Goal: Transaction & Acquisition: Purchase product/service

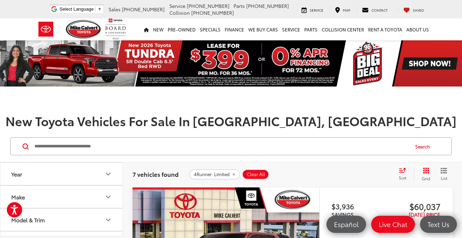
click at [141, 147] on input "Search by Make, Model, or Keyword" at bounding box center [221, 146] width 375 height 16
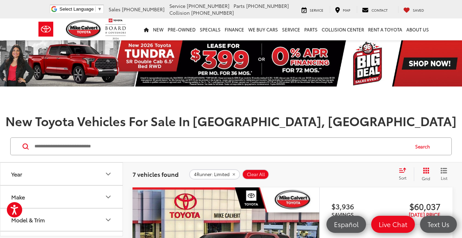
click at [110, 222] on icon "Model & Trim" at bounding box center [108, 220] width 8 height 8
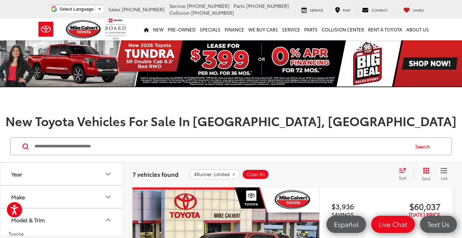
click at [289, 57] on img at bounding box center [231, 63] width 462 height 46
click at [291, 64] on img at bounding box center [231, 63] width 462 height 46
click at [290, 57] on img at bounding box center [231, 63] width 462 height 46
click at [291, 56] on img at bounding box center [231, 63] width 462 height 46
click at [289, 60] on img at bounding box center [231, 63] width 462 height 46
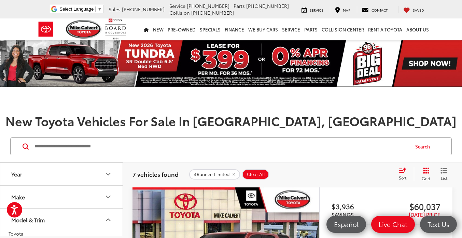
click at [291, 64] on img at bounding box center [231, 63] width 462 height 46
click at [350, 77] on img at bounding box center [231, 63] width 462 height 46
click at [343, 74] on img at bounding box center [231, 63] width 462 height 46
click at [343, 78] on img at bounding box center [231, 63] width 462 height 46
click at [352, 86] on img at bounding box center [231, 63] width 462 height 46
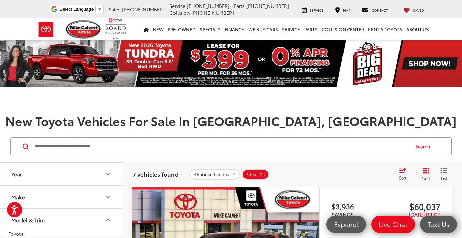
click at [347, 85] on img at bounding box center [231, 63] width 462 height 46
click at [339, 84] on img at bounding box center [231, 63] width 462 height 46
click at [338, 86] on img at bounding box center [231, 63] width 462 height 46
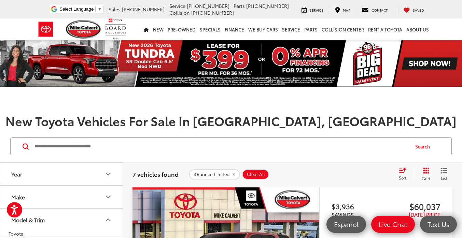
click at [334, 86] on img at bounding box center [231, 63] width 462 height 46
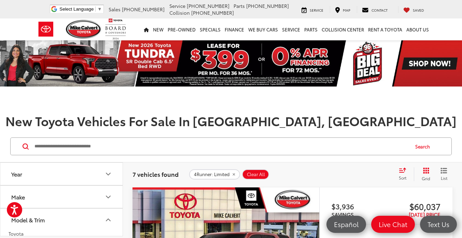
click at [341, 95] on h1 at bounding box center [231, 100] width 462 height 14
click at [349, 97] on h1 at bounding box center [231, 100] width 462 height 14
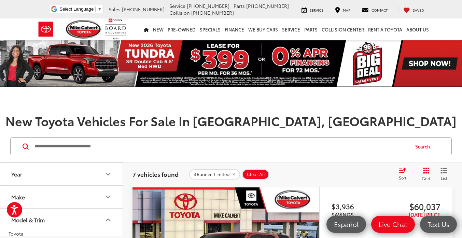
click at [339, 86] on img at bounding box center [231, 63] width 462 height 46
click at [340, 86] on img at bounding box center [231, 63] width 462 height 46
click at [341, 86] on img at bounding box center [231, 63] width 462 height 46
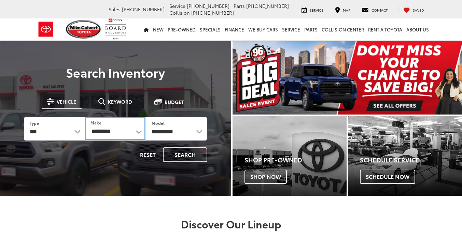
click at [138, 134] on select "**********" at bounding box center [115, 128] width 60 height 23
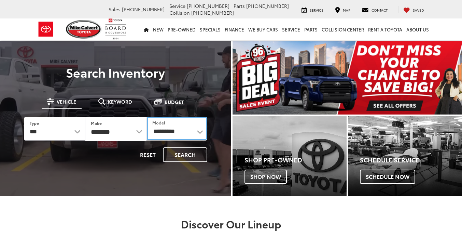
click at [193, 127] on select "**********" at bounding box center [177, 128] width 61 height 23
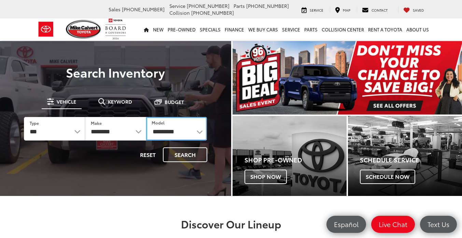
select select "**********"
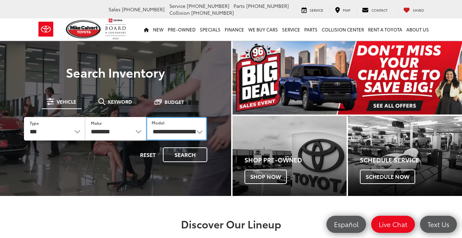
click at [146, 117] on select "**********" at bounding box center [176, 129] width 61 height 24
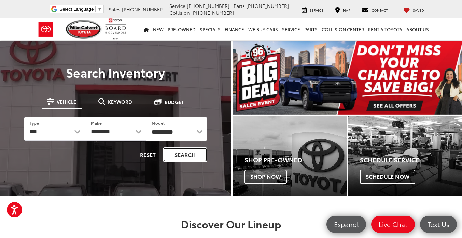
click at [194, 155] on button "Search" at bounding box center [185, 154] width 44 height 15
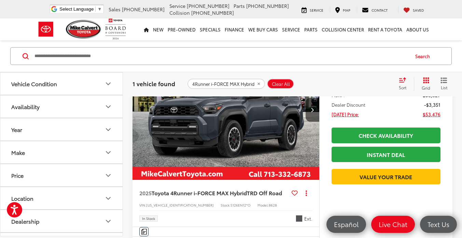
scroll to position [98, 0]
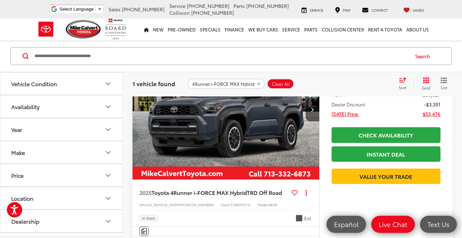
click at [234, 128] on img "2025 Toyota 4Runner i-FORCE MAX Hybrid TRD Off Road 0" at bounding box center [226, 109] width 188 height 141
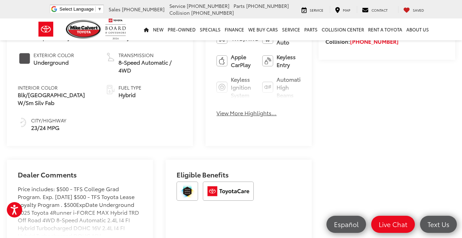
scroll to position [309, 0]
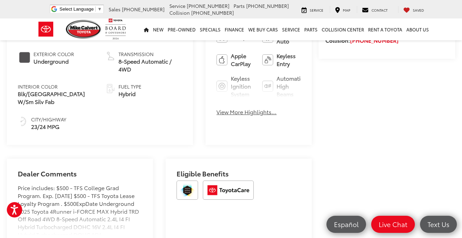
click at [50, 123] on span "23/24 MPG" at bounding box center [48, 127] width 35 height 8
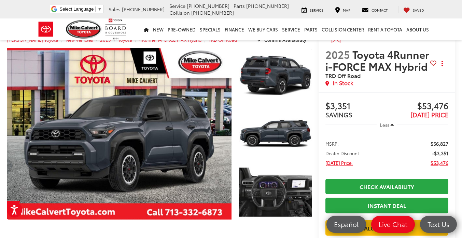
scroll to position [0, 0]
